Goal: Task Accomplishment & Management: Complete application form

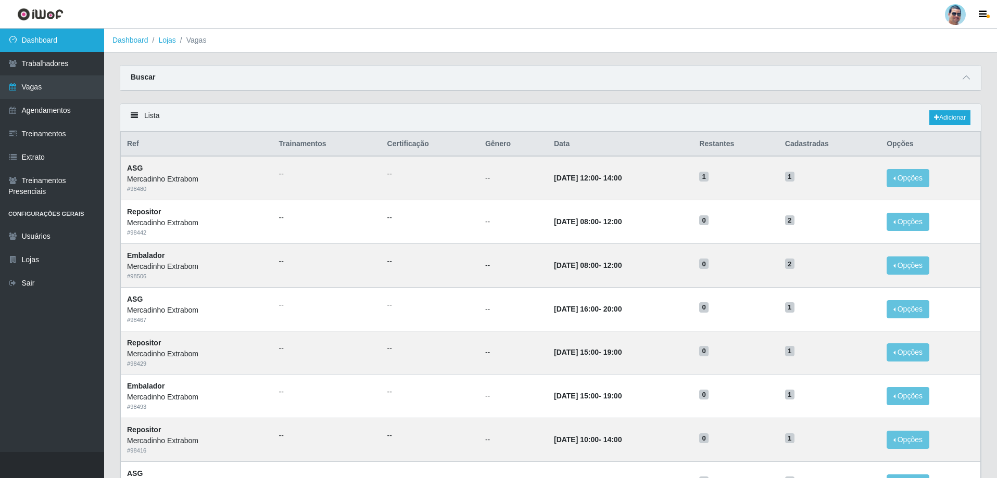
click at [52, 37] on link "Dashboard" at bounding box center [52, 40] width 104 height 23
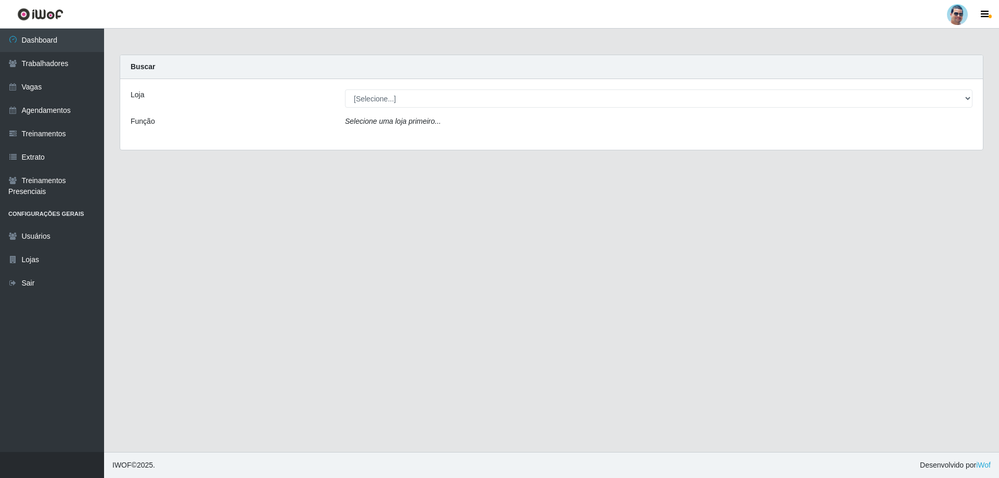
click at [391, 111] on div "Loja [Selecione...] Mercadinho Extrabom Função Selecione uma loja primeiro..." at bounding box center [551, 114] width 863 height 71
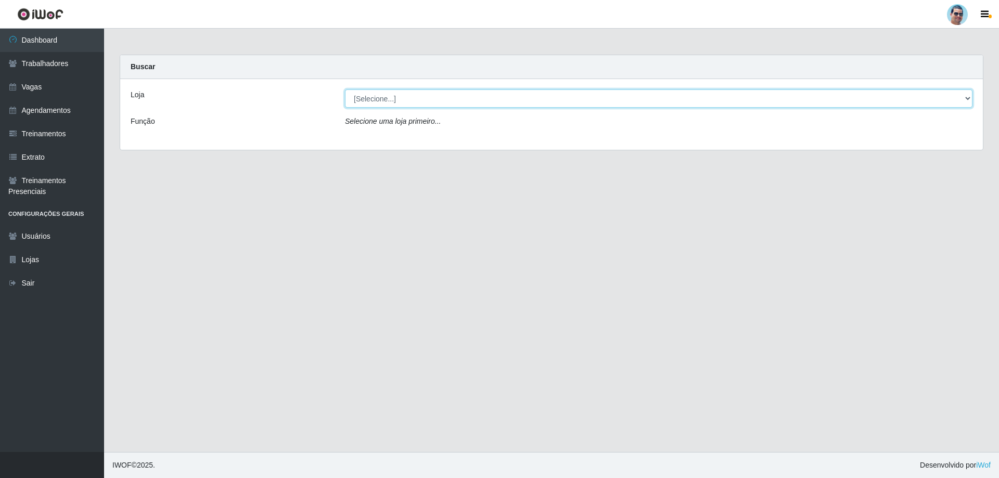
click at [391, 100] on select "[Selecione...] Mercadinho Extrabom" at bounding box center [659, 99] width 628 height 18
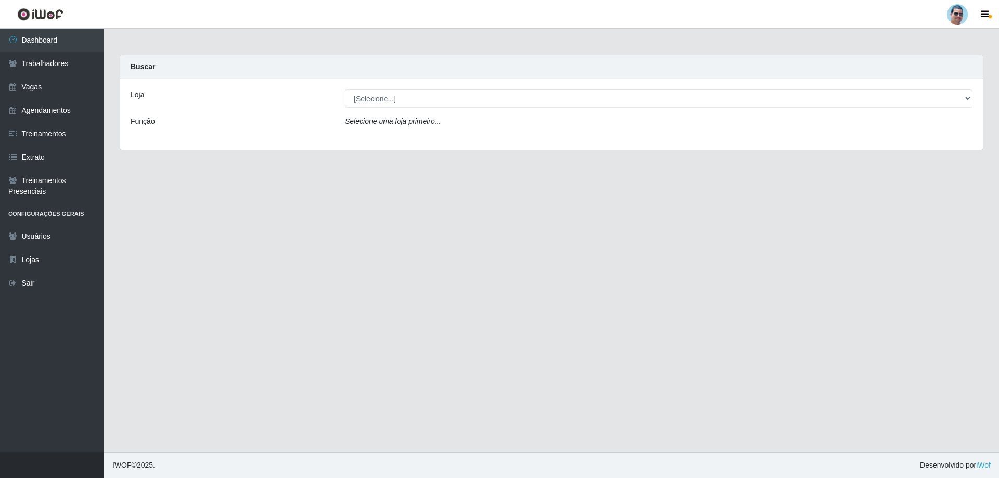
click at [388, 138] on div "Loja [Selecione...] Mercadinho Extrabom Função Selecione uma loja primeiro..." at bounding box center [551, 114] width 863 height 71
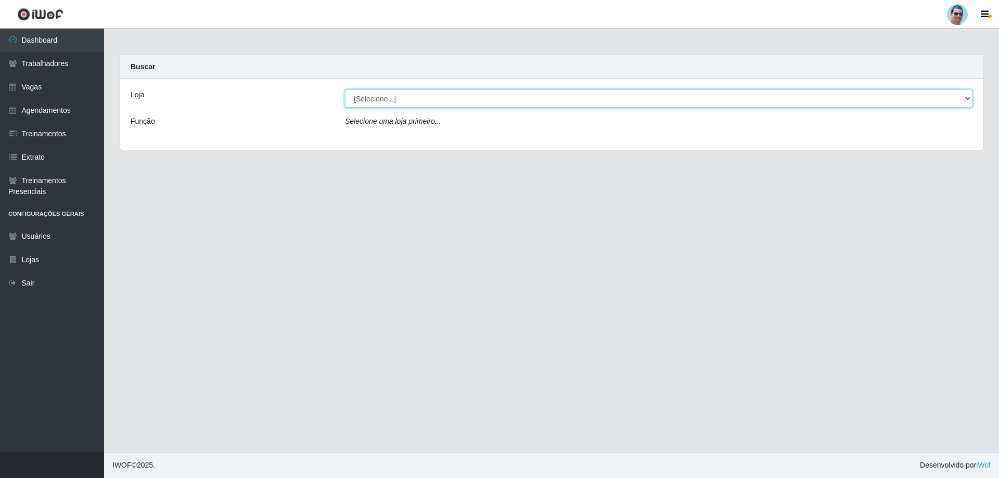
click at [391, 96] on select "[Selecione...] Mercadinho Extrabom" at bounding box center [659, 99] width 628 height 18
select select "175"
click at [345, 90] on select "[Selecione...] Mercadinho Extrabom" at bounding box center [659, 99] width 628 height 18
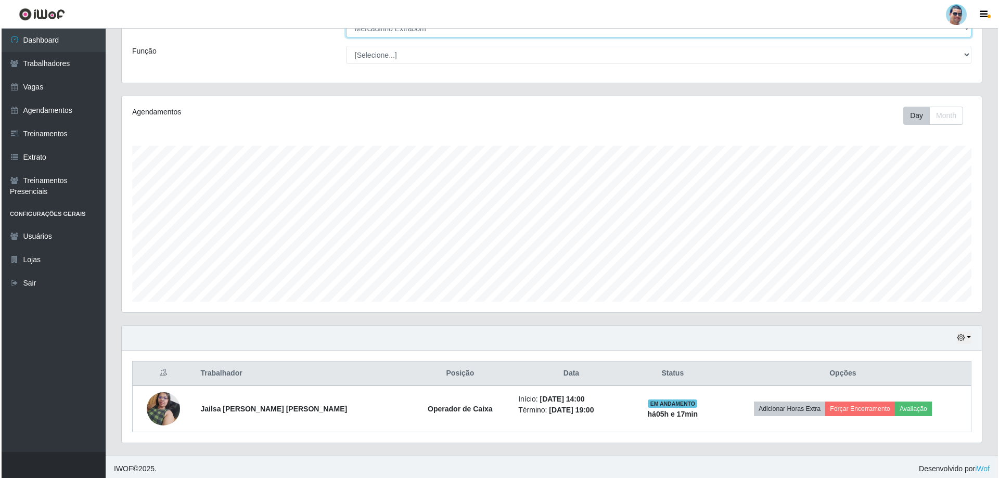
scroll to position [74, 0]
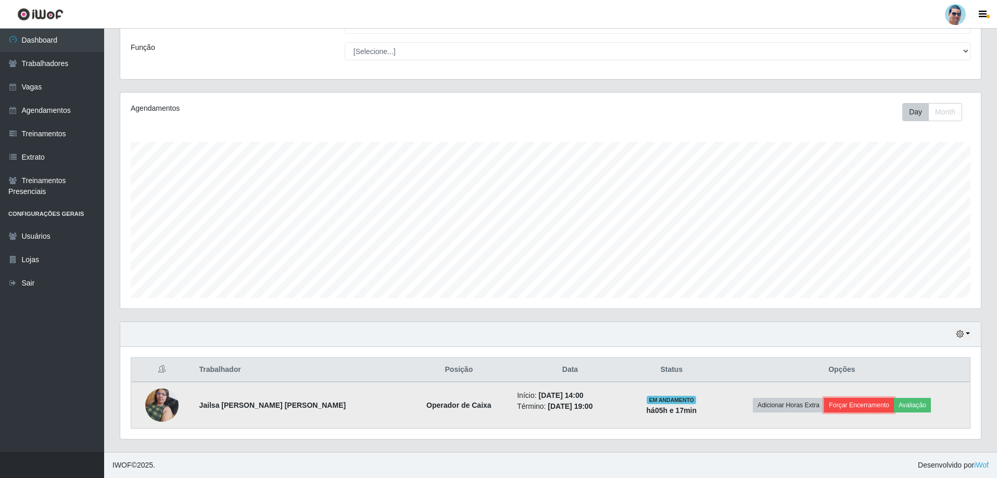
click at [391, 311] on button "Forçar Encerramento" at bounding box center [859, 405] width 70 height 15
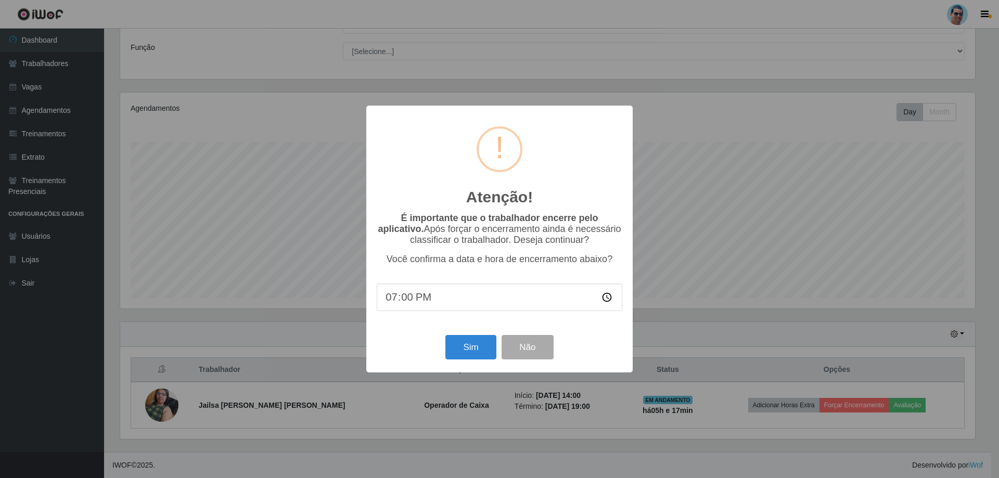
click at [391, 300] on input "19:00" at bounding box center [500, 298] width 246 height 28
type input "19:15"
click at [391, 311] on button "Sim" at bounding box center [471, 347] width 50 height 24
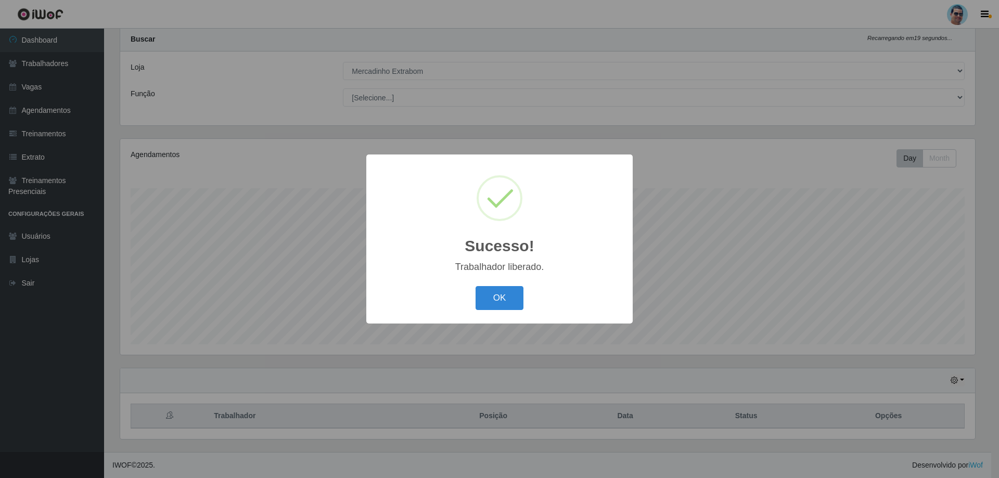
click at [391, 283] on div "Sucesso! × Trabalhador liberado. OK Cancel" at bounding box center [499, 239] width 266 height 169
click at [391, 286] on div "OK Cancel" at bounding box center [500, 298] width 246 height 30
click at [391, 298] on button "OK" at bounding box center [500, 298] width 48 height 24
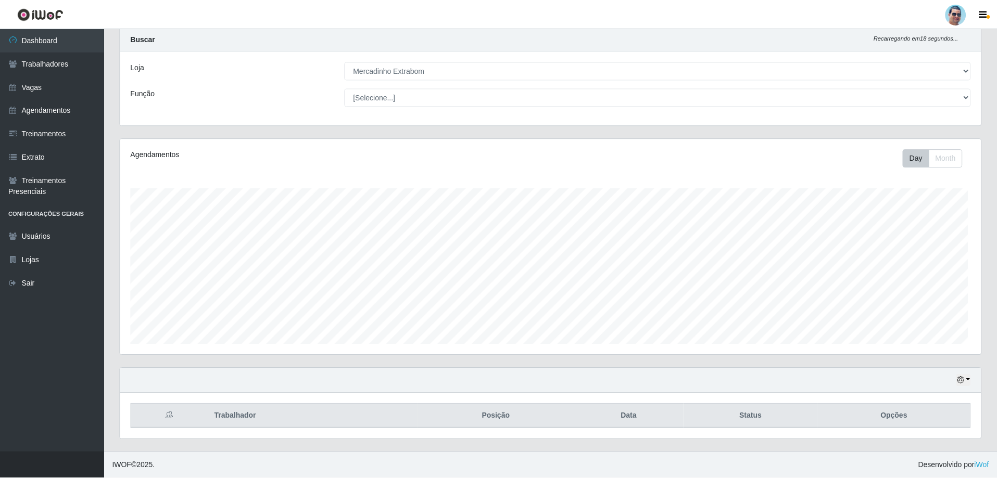
scroll to position [216, 860]
click at [31, 87] on link "Vagas" at bounding box center [52, 86] width 104 height 23
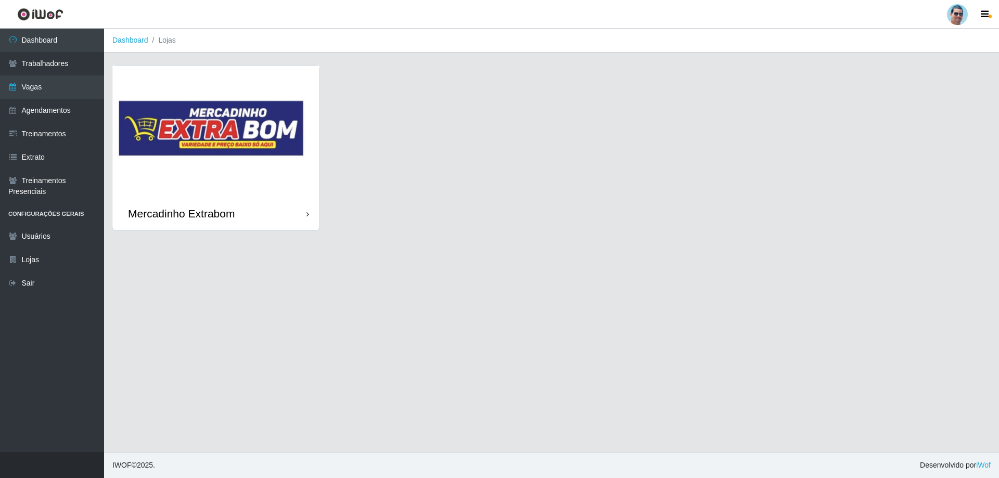
click at [193, 194] on img at bounding box center [215, 131] width 207 height 131
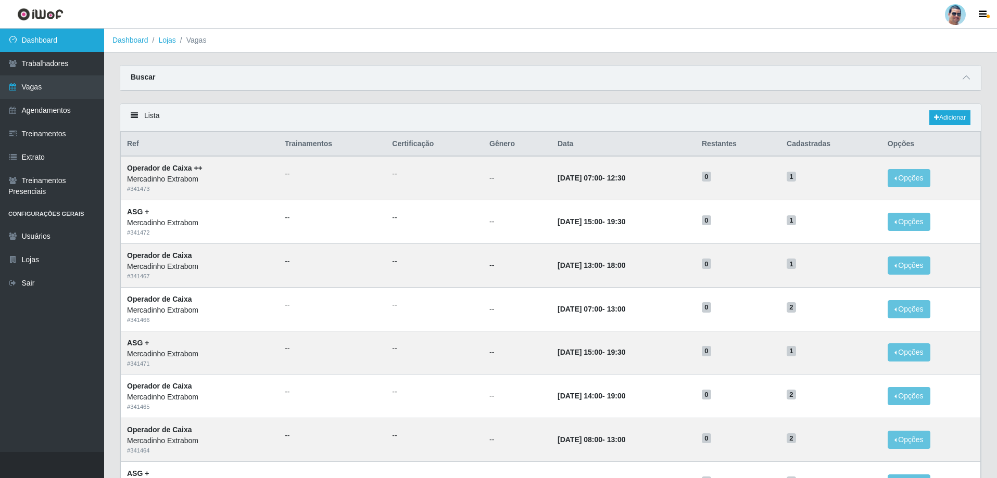
click at [67, 39] on link "Dashboard" at bounding box center [52, 40] width 104 height 23
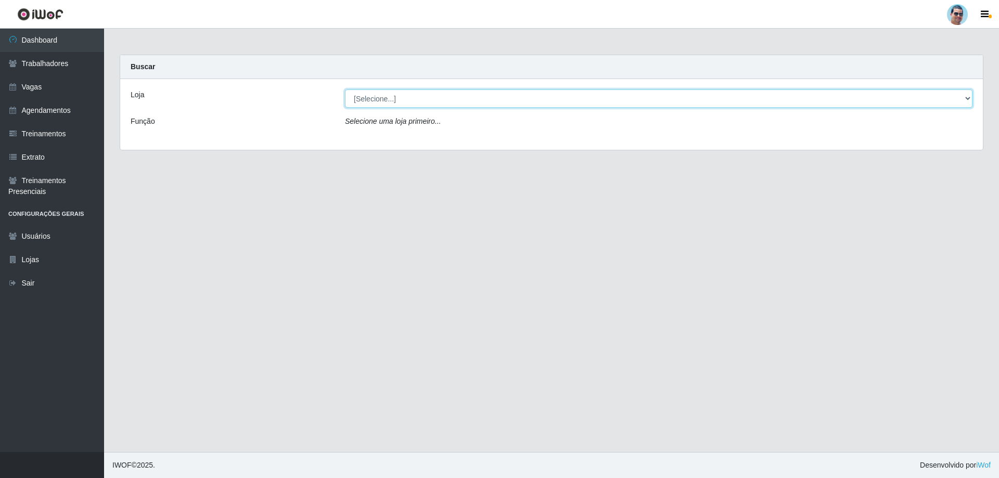
click at [391, 102] on select "[Selecione...] Mercadinho Extrabom" at bounding box center [659, 99] width 628 height 18
select select "175"
click at [345, 90] on select "[Selecione...] Mercadinho Extrabom" at bounding box center [659, 99] width 628 height 18
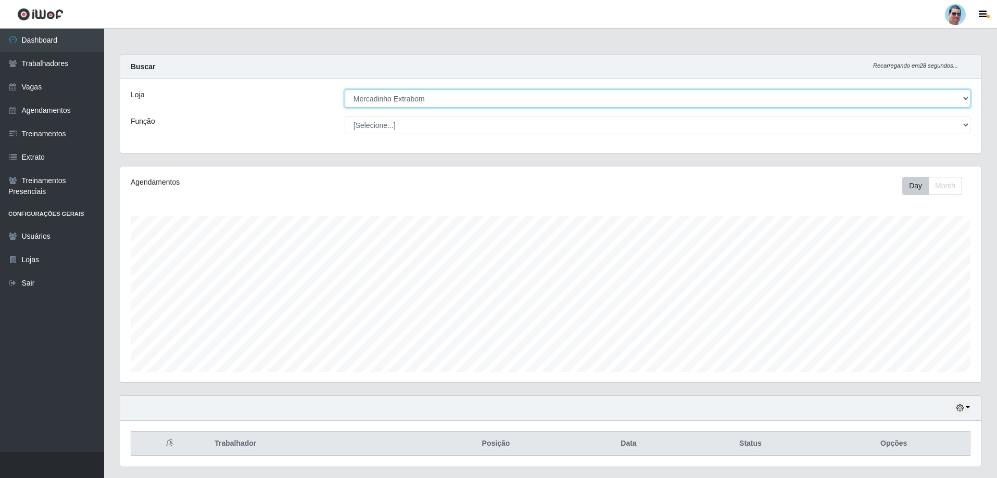
scroll to position [28, 0]
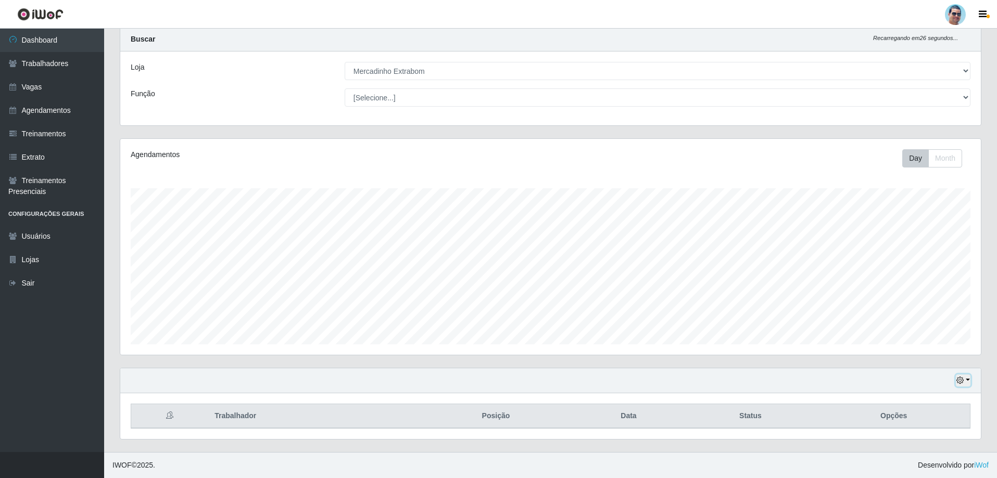
click at [391, 311] on button "button" at bounding box center [963, 381] width 15 height 12
click at [391, 311] on button "1 Semana" at bounding box center [928, 342] width 82 height 22
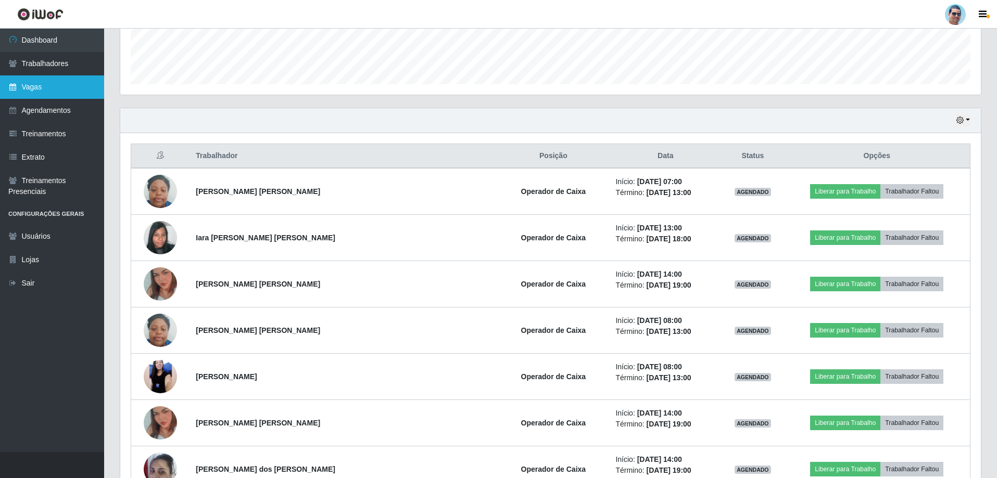
scroll to position [28, 0]
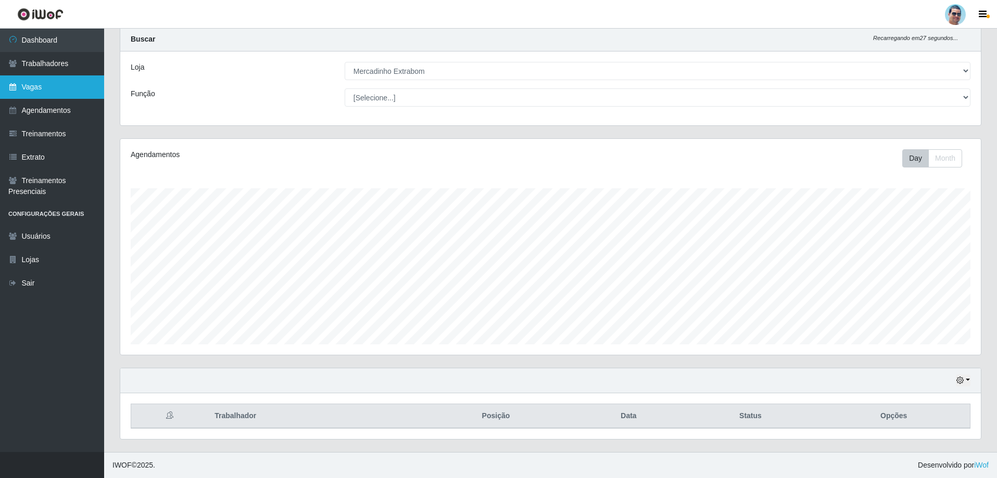
click at [83, 88] on link "Vagas" at bounding box center [52, 86] width 104 height 23
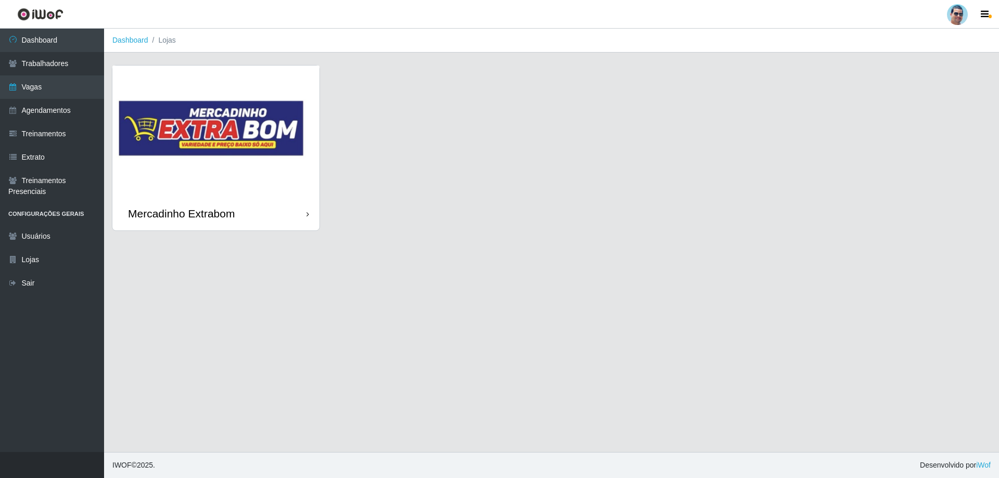
click at [176, 157] on img at bounding box center [215, 131] width 207 height 131
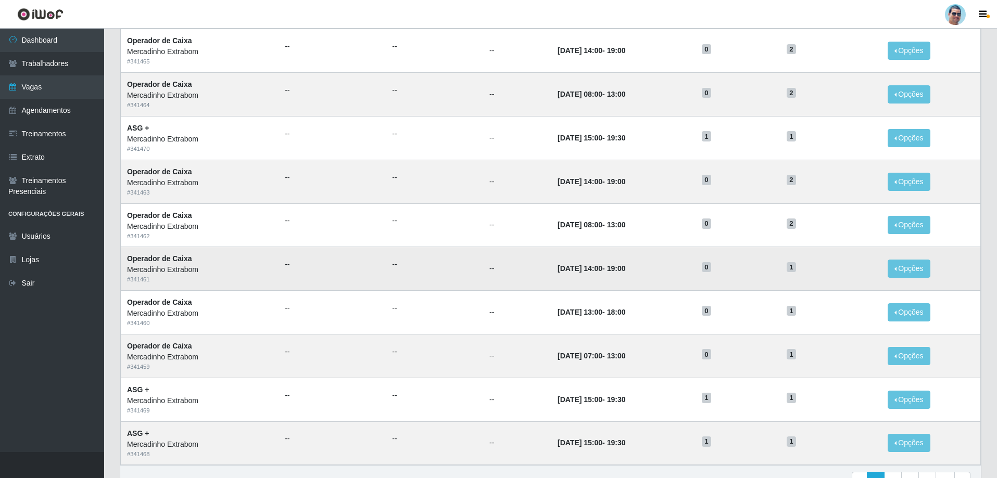
scroll to position [404, 0]
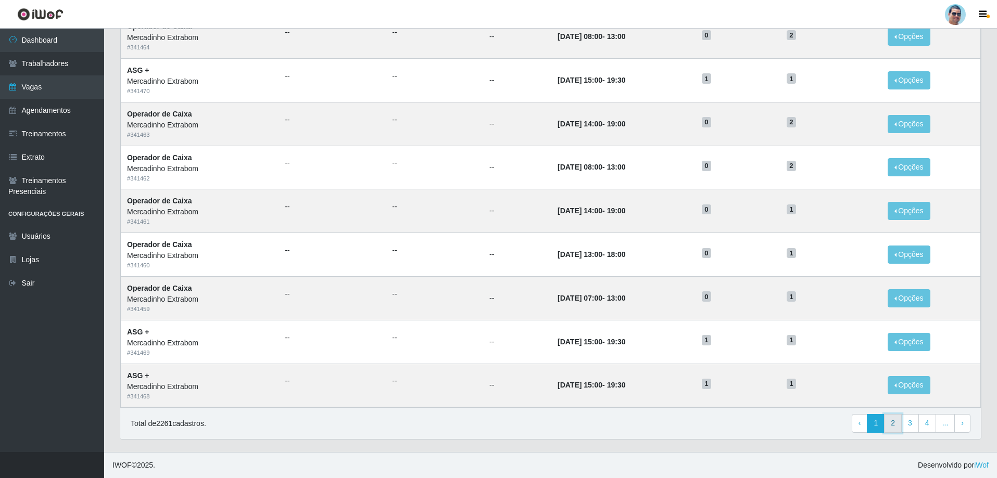
click at [391, 311] on link "2" at bounding box center [893, 423] width 18 height 19
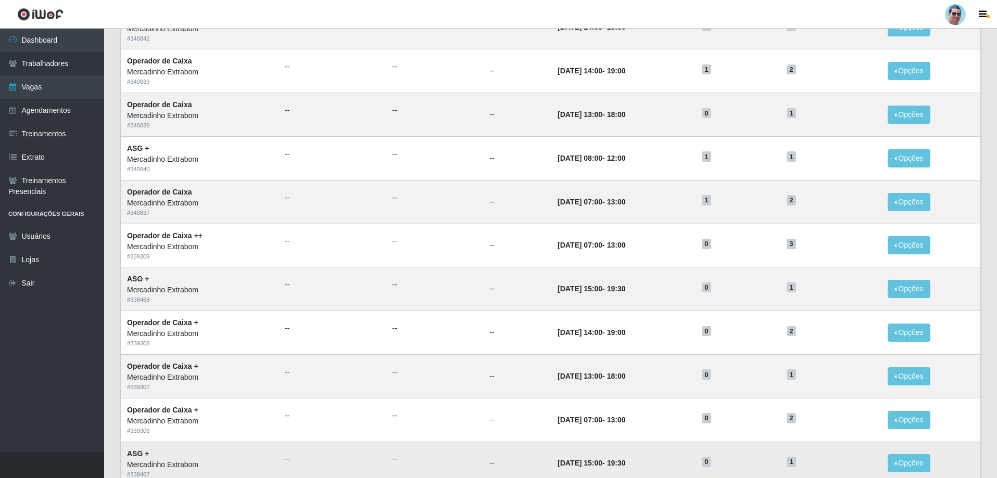
scroll to position [404, 0]
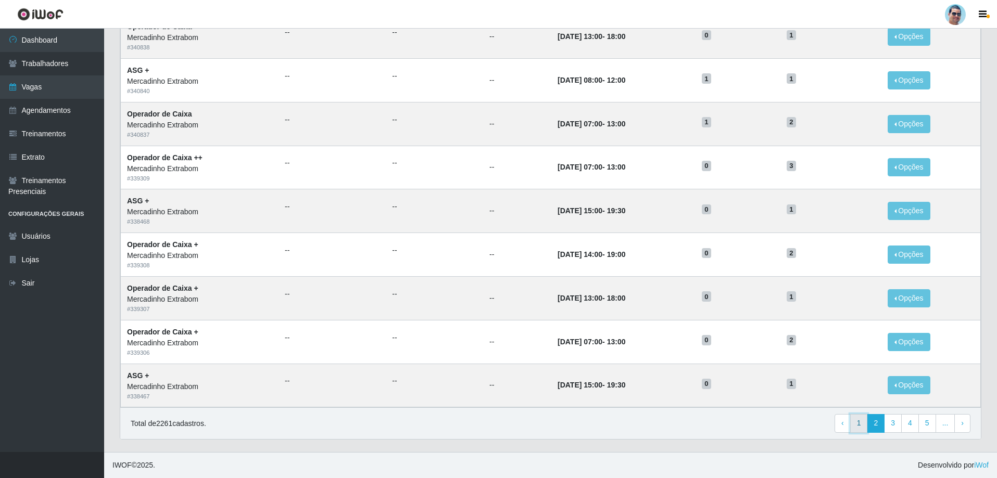
click at [857, 431] on link "1" at bounding box center [859, 423] width 18 height 19
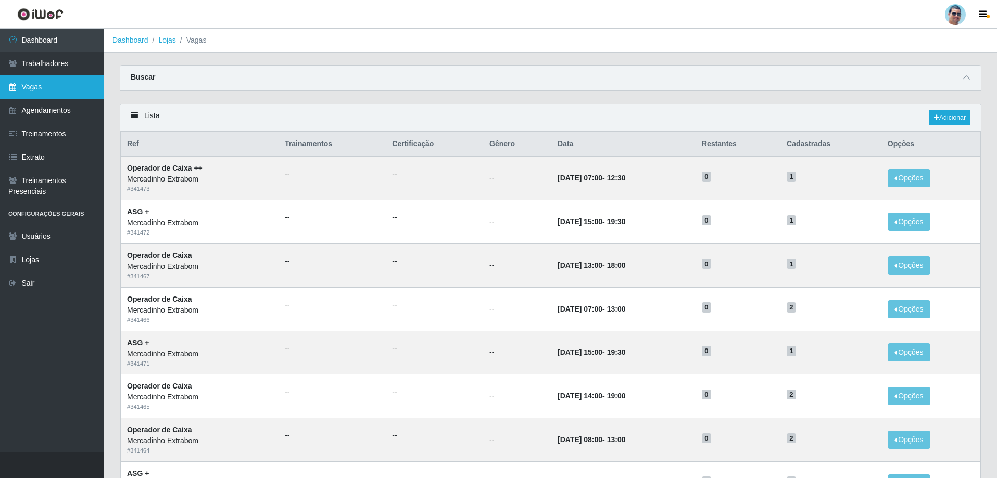
click at [64, 88] on link "Vagas" at bounding box center [52, 86] width 104 height 23
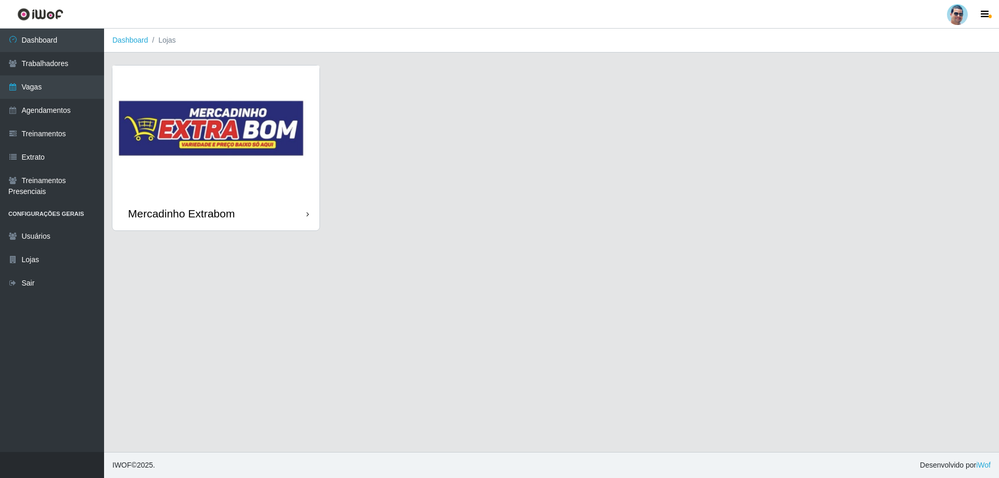
click at [159, 163] on img at bounding box center [215, 131] width 207 height 131
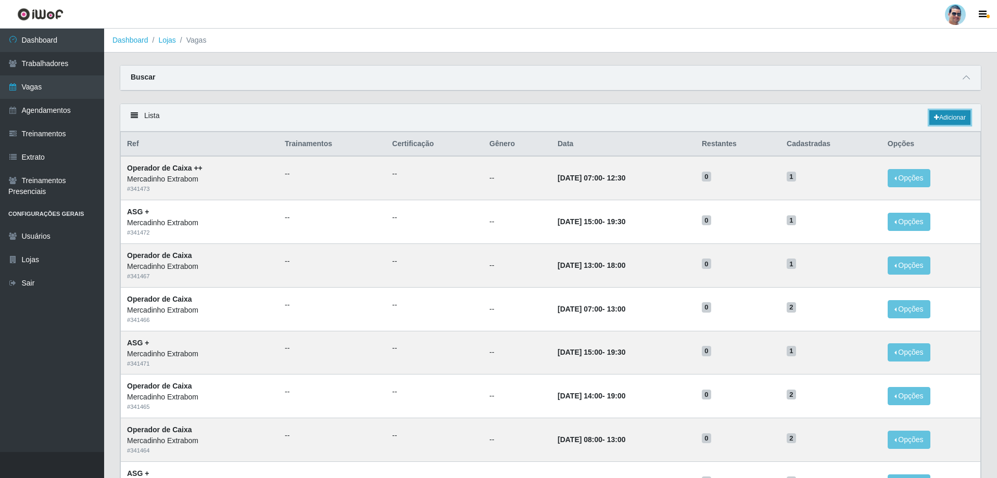
click at [949, 117] on link "Adicionar" at bounding box center [949, 117] width 41 height 15
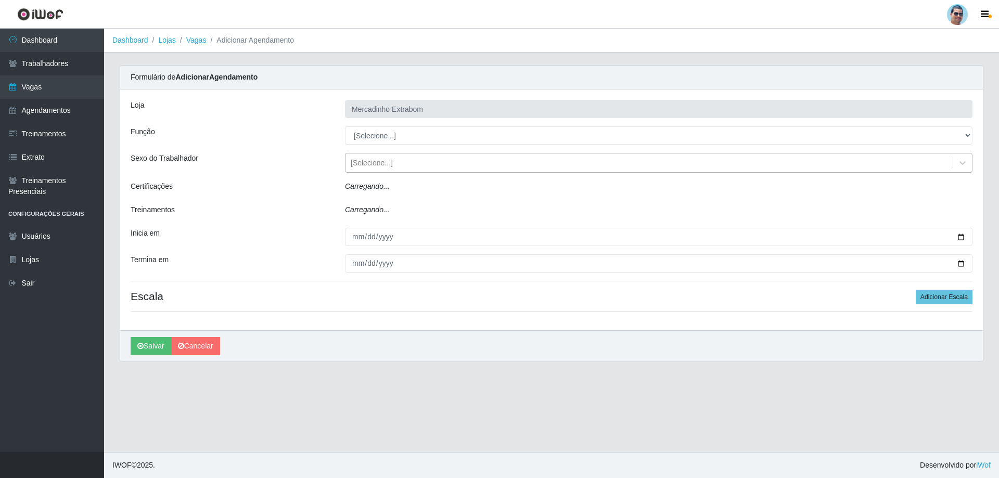
type input "Mercadinho Extrabom"
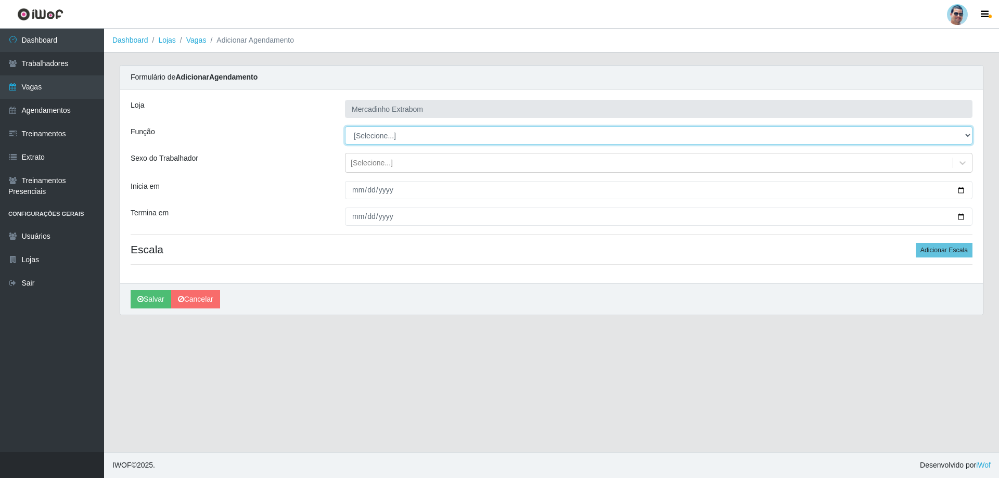
click at [379, 137] on select "[Selecione...] ASG ASG + ASG ++ Balconista Balconista + Balconista ++ Carregado…" at bounding box center [659, 135] width 628 height 18
select select "80"
click at [345, 126] on select "[Selecione...] ASG ASG + ASG ++ Balconista Balconista + Balconista ++ Carregado…" at bounding box center [659, 135] width 628 height 18
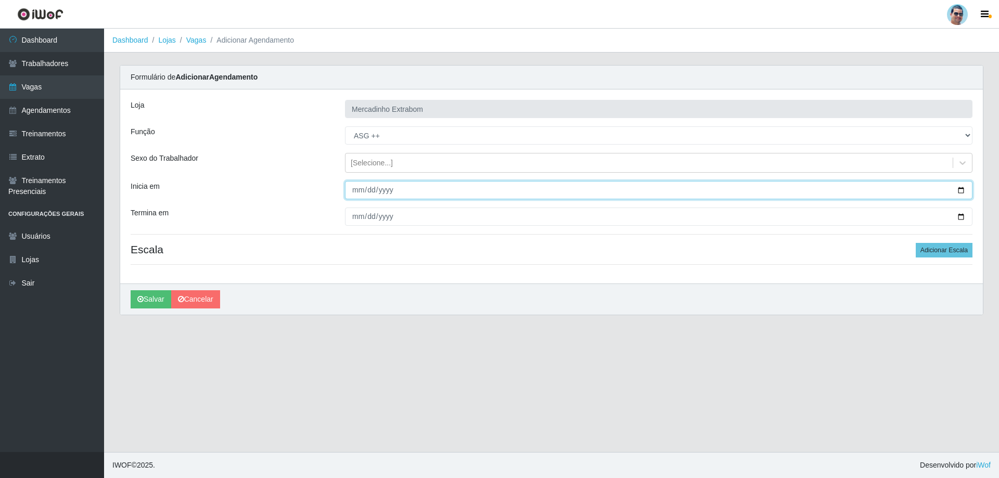
click at [355, 195] on input "Inicia em" at bounding box center [659, 190] width 628 height 18
type input "[DATE]"
click at [131, 290] on button "Salvar" at bounding box center [151, 299] width 41 height 18
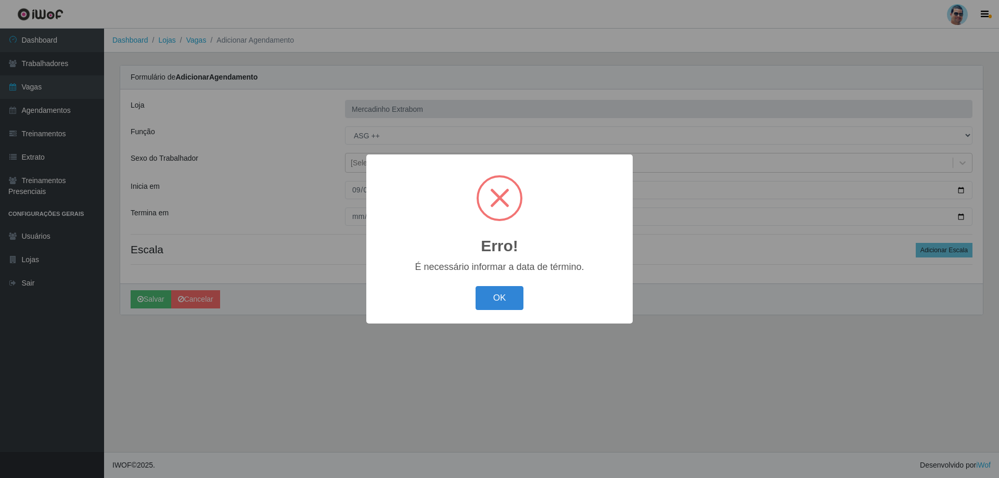
click at [476, 286] on button "OK" at bounding box center [500, 298] width 48 height 24
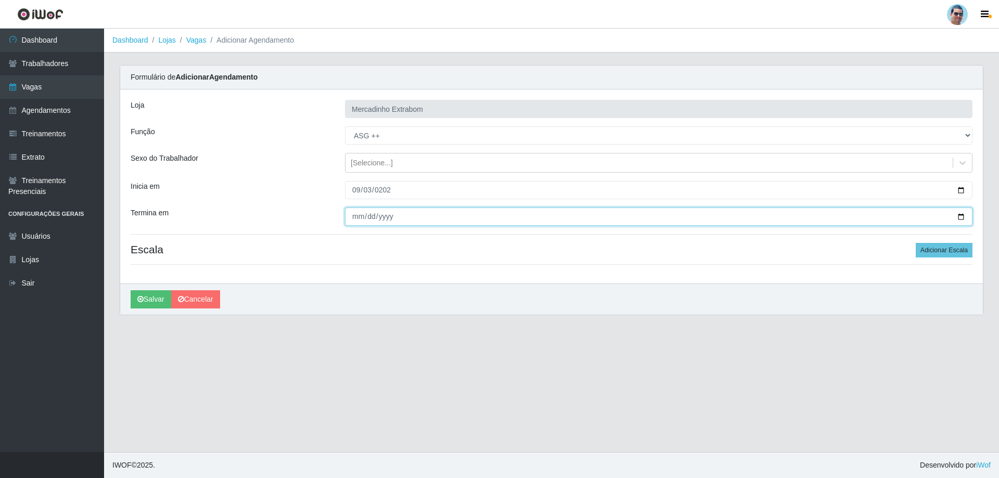
click at [349, 216] on input "Termina em" at bounding box center [659, 217] width 628 height 18
type input "[DATE]"
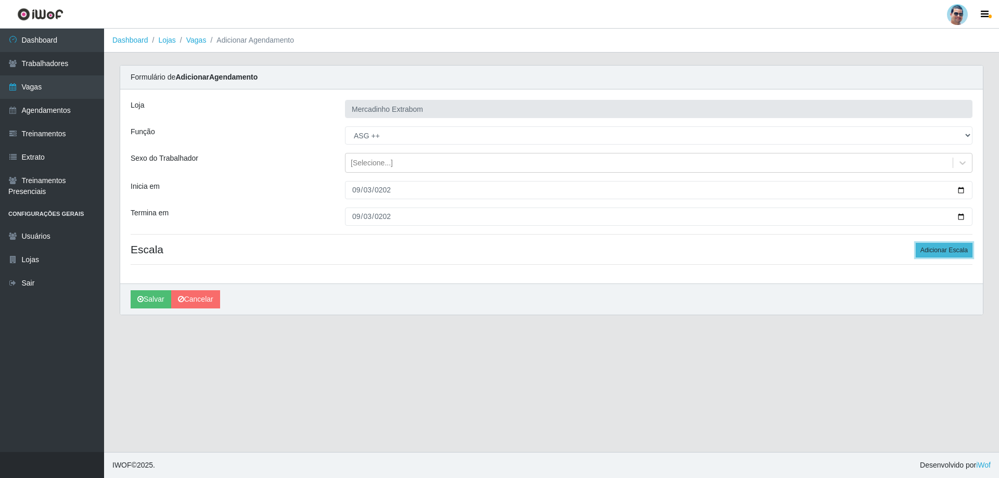
click at [952, 246] on button "Adicionar Escala" at bounding box center [944, 250] width 57 height 15
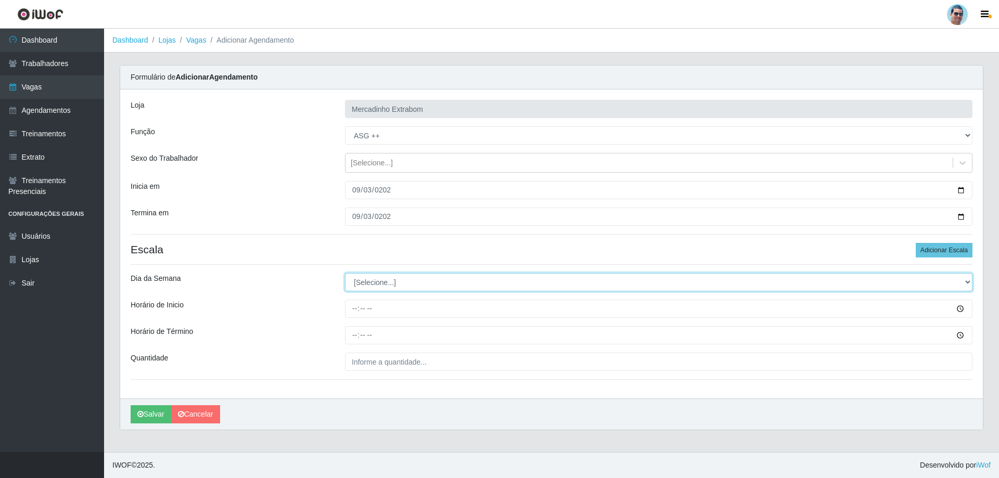
click at [375, 282] on select "[Selecione...] Segunda Terça Quarta Quinta Sexta Sábado Domingo" at bounding box center [659, 282] width 628 height 18
select select "3"
click at [345, 273] on select "[Selecione...] Segunda Terça Quarta Quinta Sexta Sábado Domingo" at bounding box center [659, 282] width 628 height 18
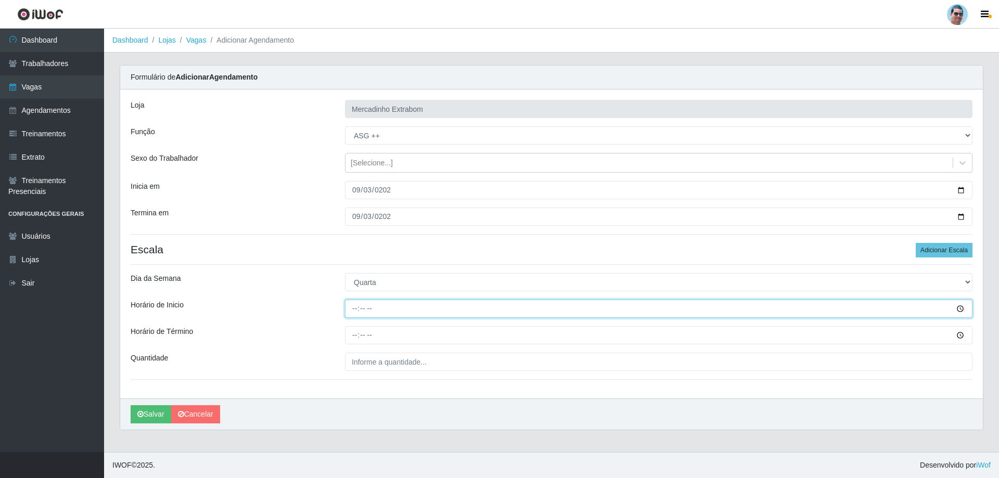
click at [361, 312] on input "Horário de Inicio" at bounding box center [659, 309] width 628 height 18
click at [348, 307] on input "Horário de Inicio" at bounding box center [659, 309] width 628 height 18
click at [353, 306] on input "Horário de Inicio" at bounding box center [659, 309] width 628 height 18
type input "14:00"
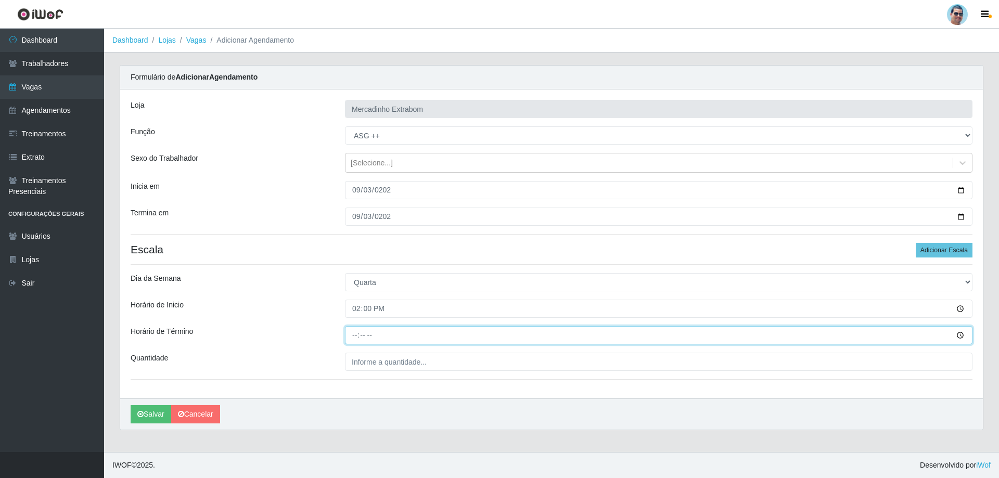
click at [357, 336] on input "Horário de Término" at bounding box center [659, 335] width 628 height 18
type input "19:30"
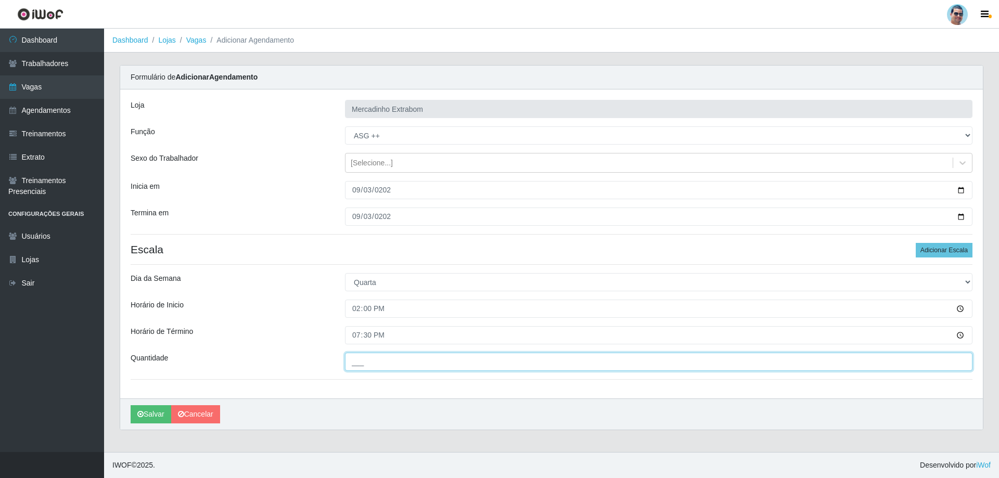
click at [450, 363] on input "___" at bounding box center [659, 362] width 628 height 18
type input "01_"
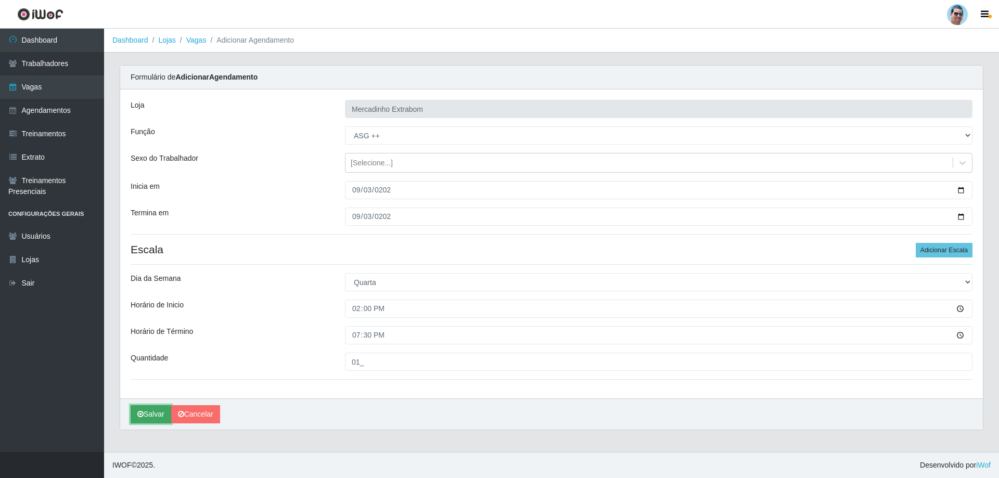
click at [138, 420] on button "Salvar" at bounding box center [151, 414] width 41 height 18
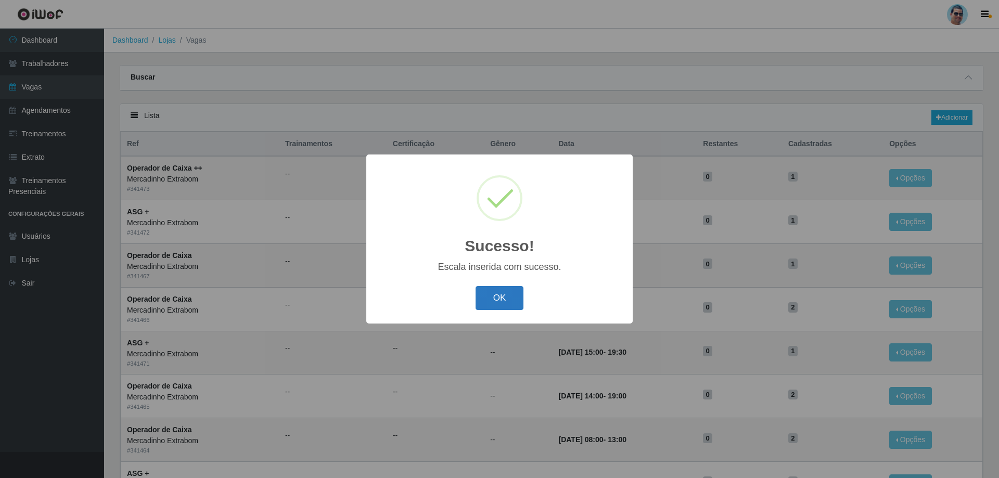
click at [487, 299] on button "OK" at bounding box center [500, 298] width 48 height 24
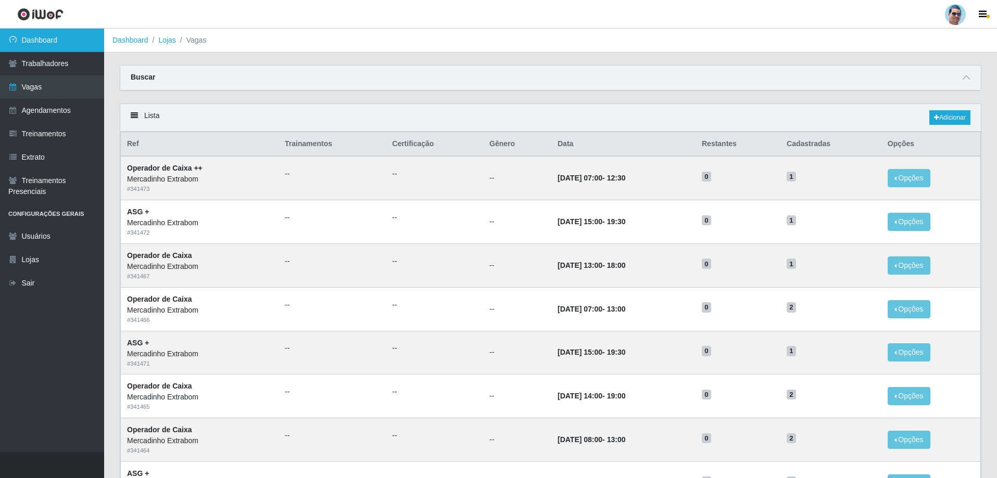
click at [77, 45] on link "Dashboard" at bounding box center [52, 40] width 104 height 23
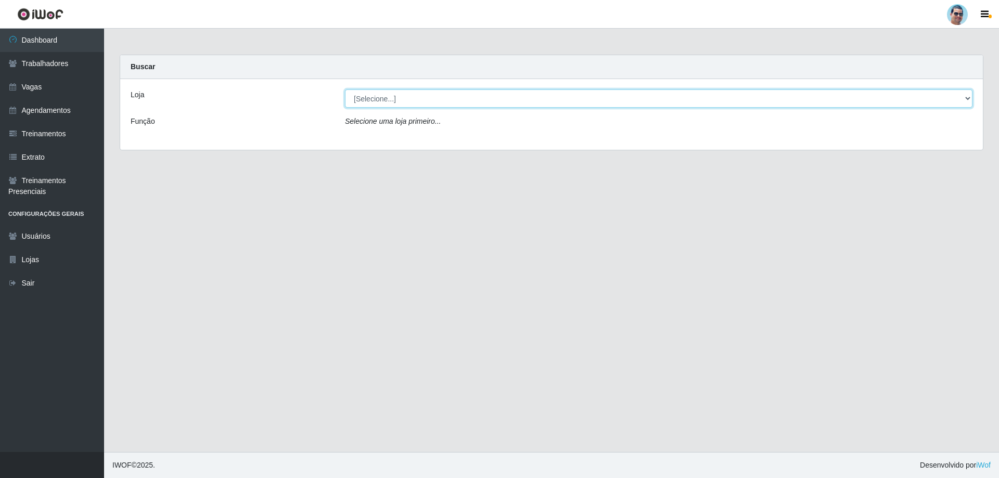
click at [368, 95] on select "[Selecione...] Mercadinho Extrabom" at bounding box center [659, 99] width 628 height 18
select select "175"
click at [345, 90] on select "[Selecione...] Mercadinho Extrabom" at bounding box center [659, 99] width 628 height 18
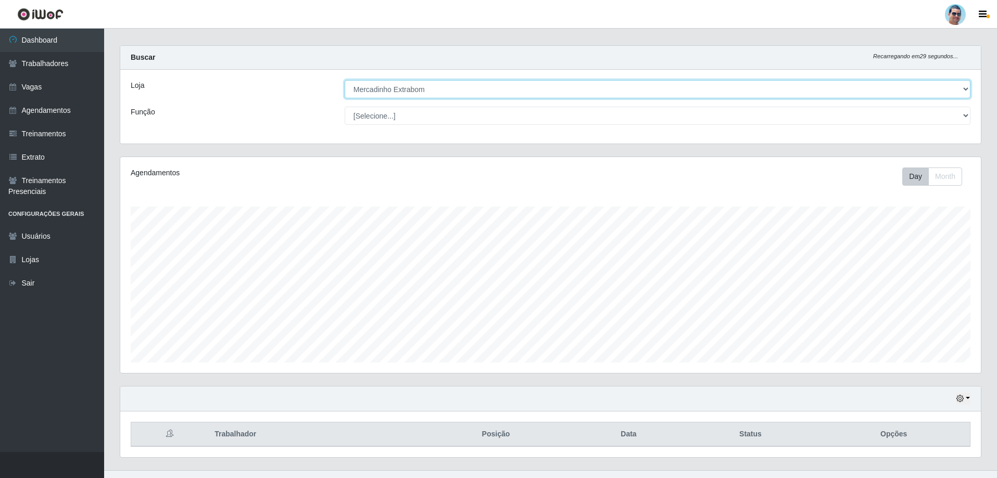
scroll to position [28, 0]
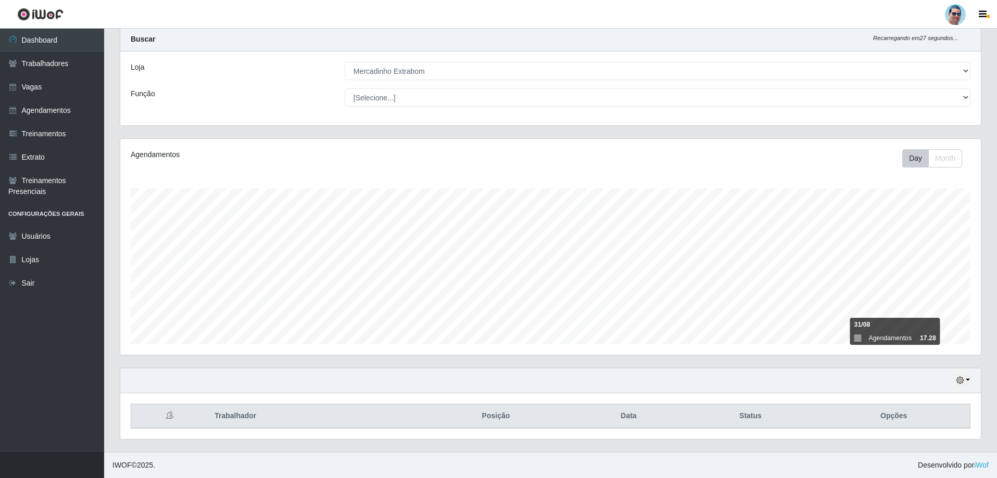
click at [942, 377] on div "Hoje 1 dia 3 dias 1 Semana Não encerrados" at bounding box center [550, 380] width 860 height 25
click at [961, 381] on icon "button" at bounding box center [959, 380] width 7 height 7
click at [925, 349] on button "1 Semana" at bounding box center [928, 342] width 82 height 22
click at [957, 378] on icon "button" at bounding box center [959, 380] width 7 height 7
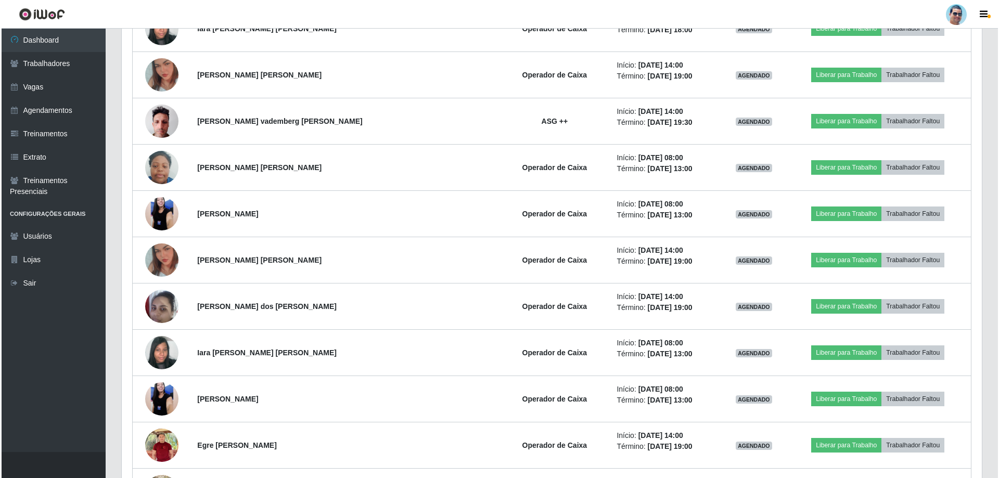
scroll to position [393, 0]
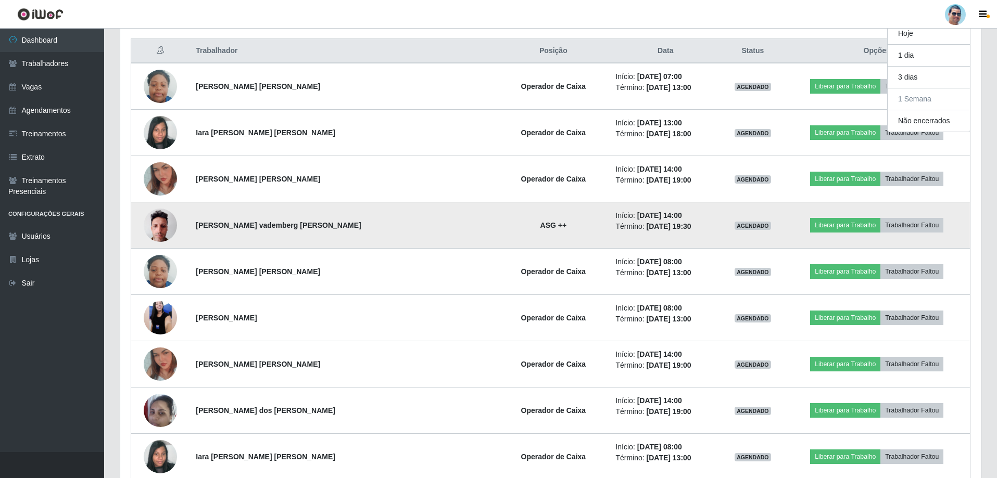
click at [165, 222] on img at bounding box center [160, 225] width 33 height 44
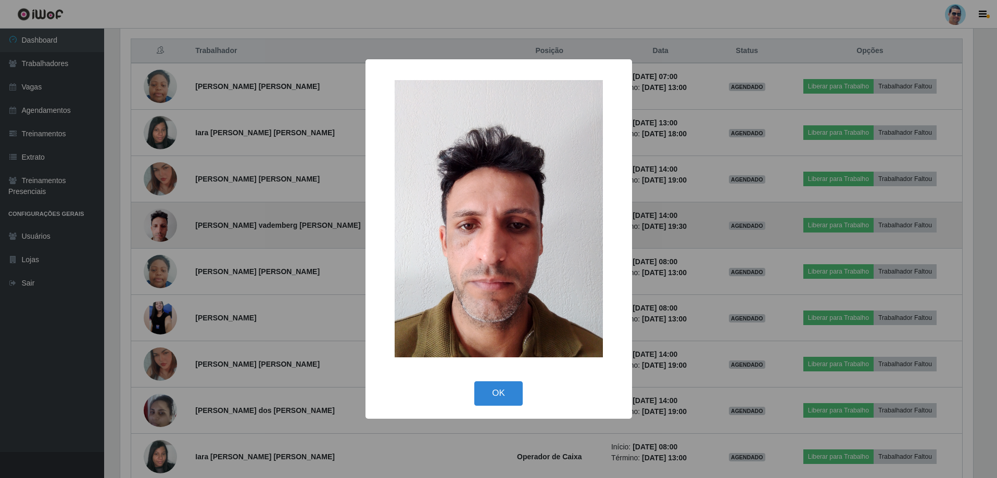
scroll to position [216, 855]
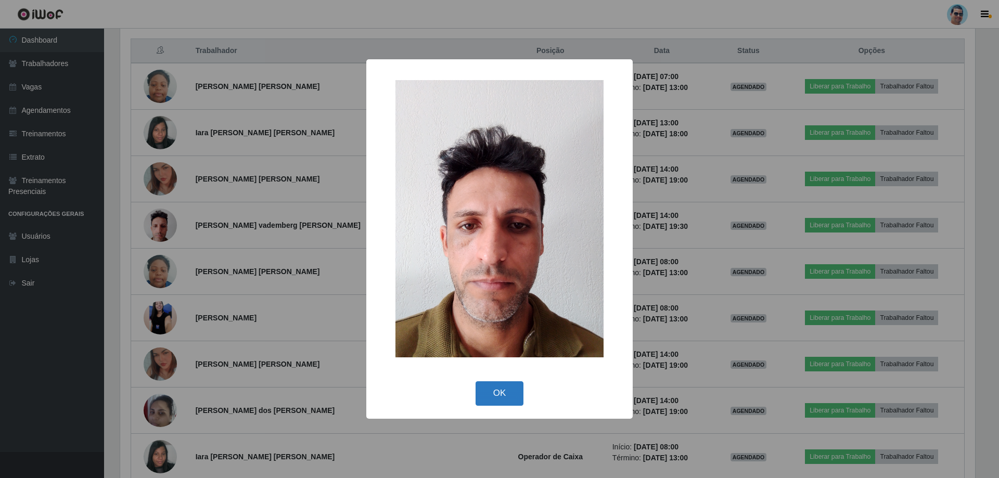
click at [493, 384] on button "OK" at bounding box center [500, 394] width 48 height 24
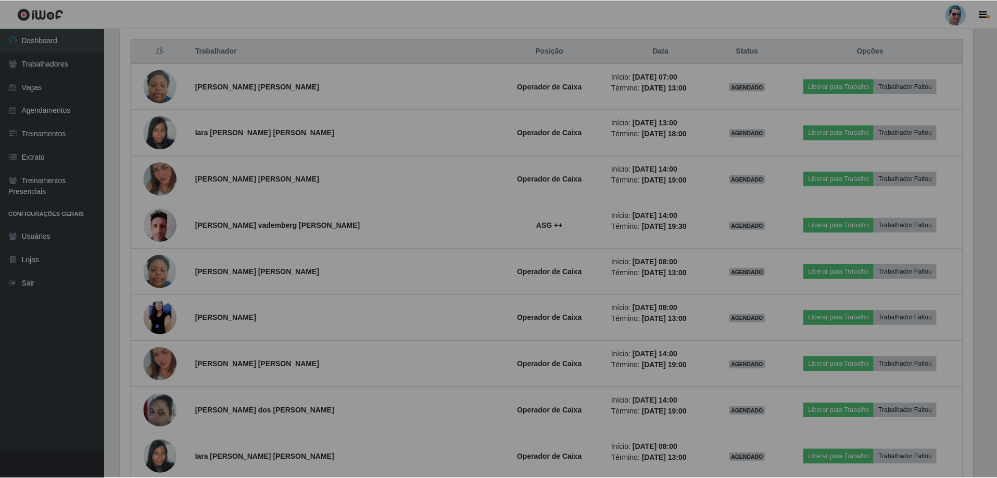
scroll to position [216, 860]
